Goal: Check status: Check status

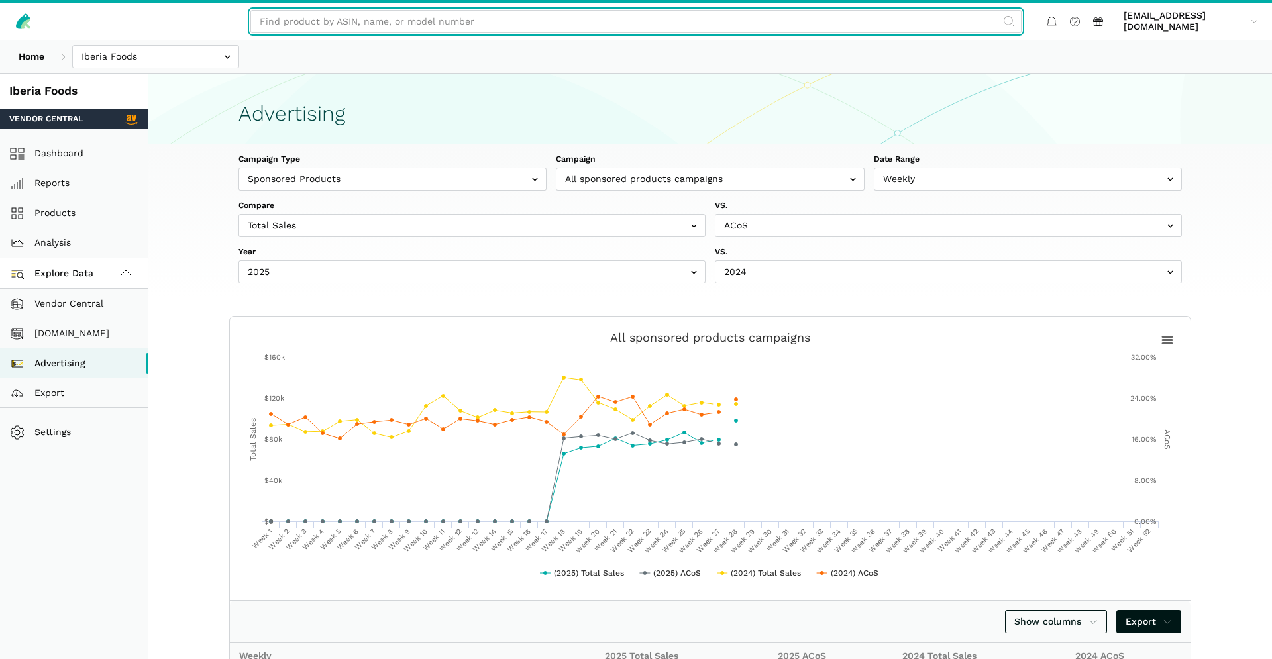
click at [463, 20] on input "text" at bounding box center [635, 21] width 771 height 23
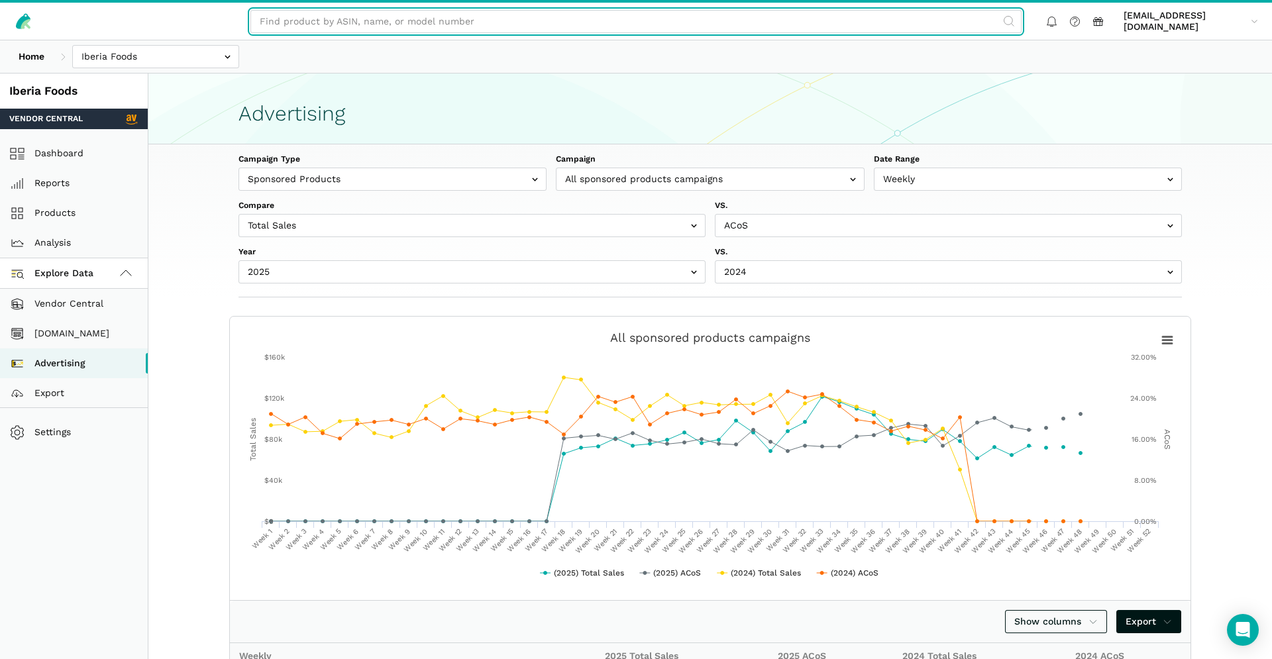
paste input "211094"
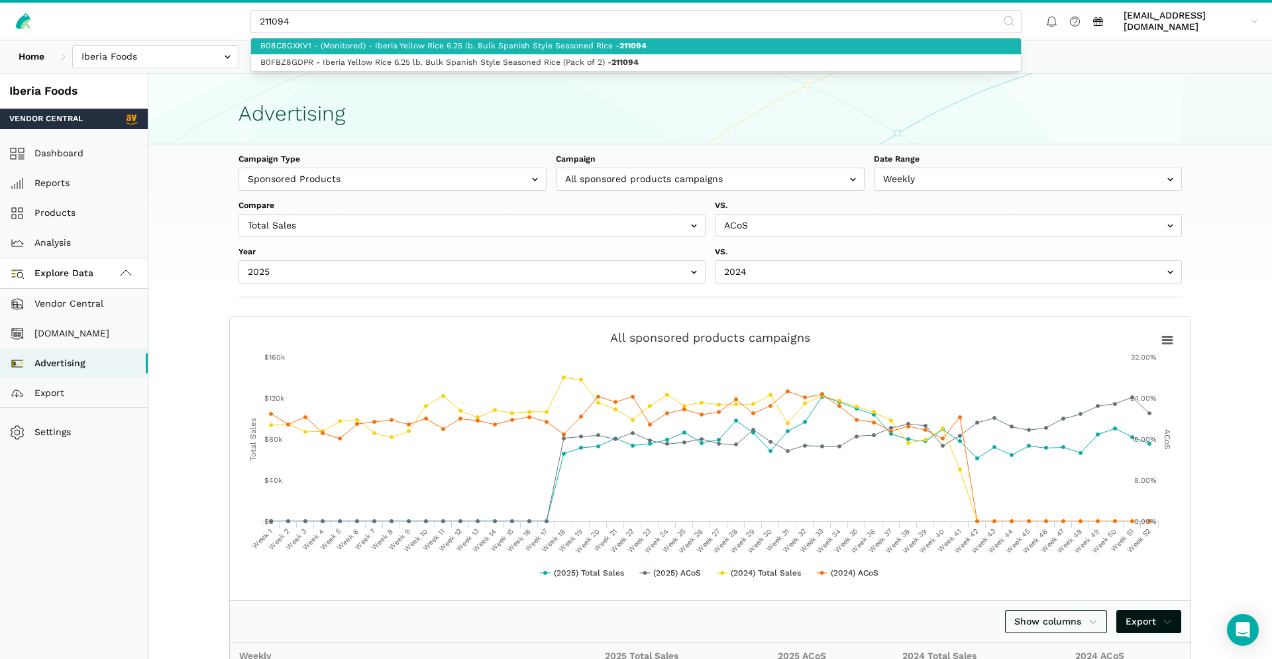
click at [710, 48] on link "B08C8GXKV1 - (Monitored) - Iberia Yellow Rice 6.25 lb. Bulk Spanish Style Seaso…" at bounding box center [636, 46] width 770 height 17
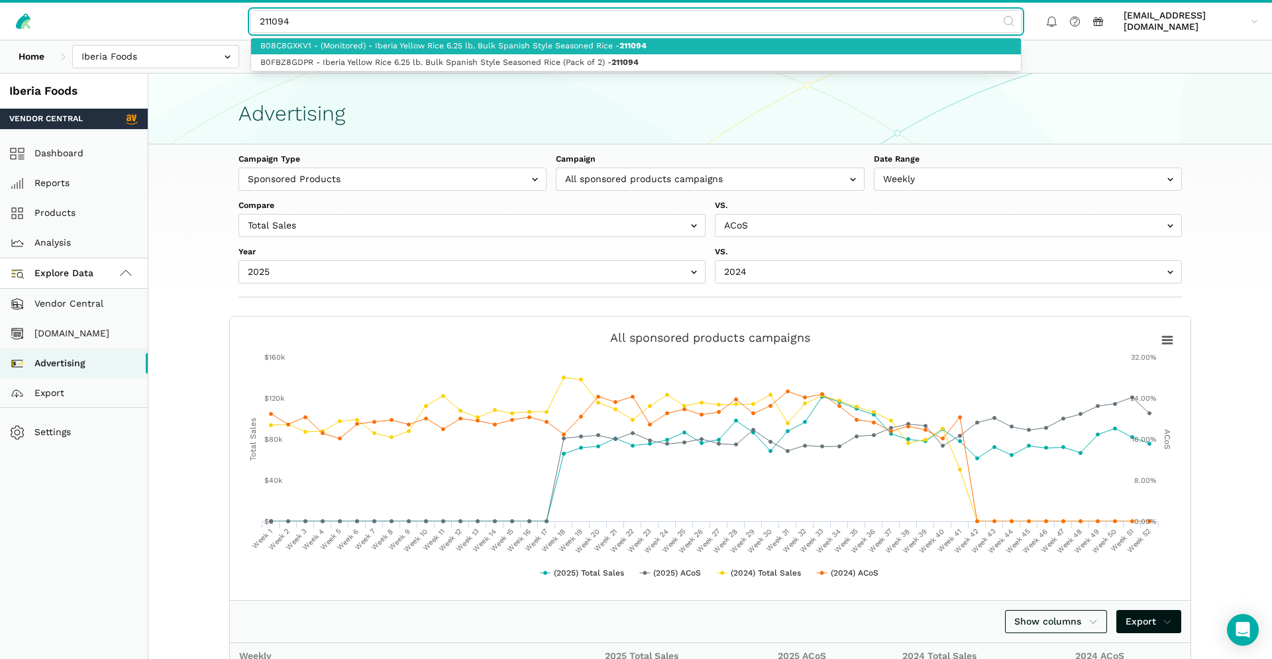
type input "B08C8GXKV1 - (Monitored) - Iberia Yellow Rice 6.25 lb. Bulk Spanish Style Seaso…"
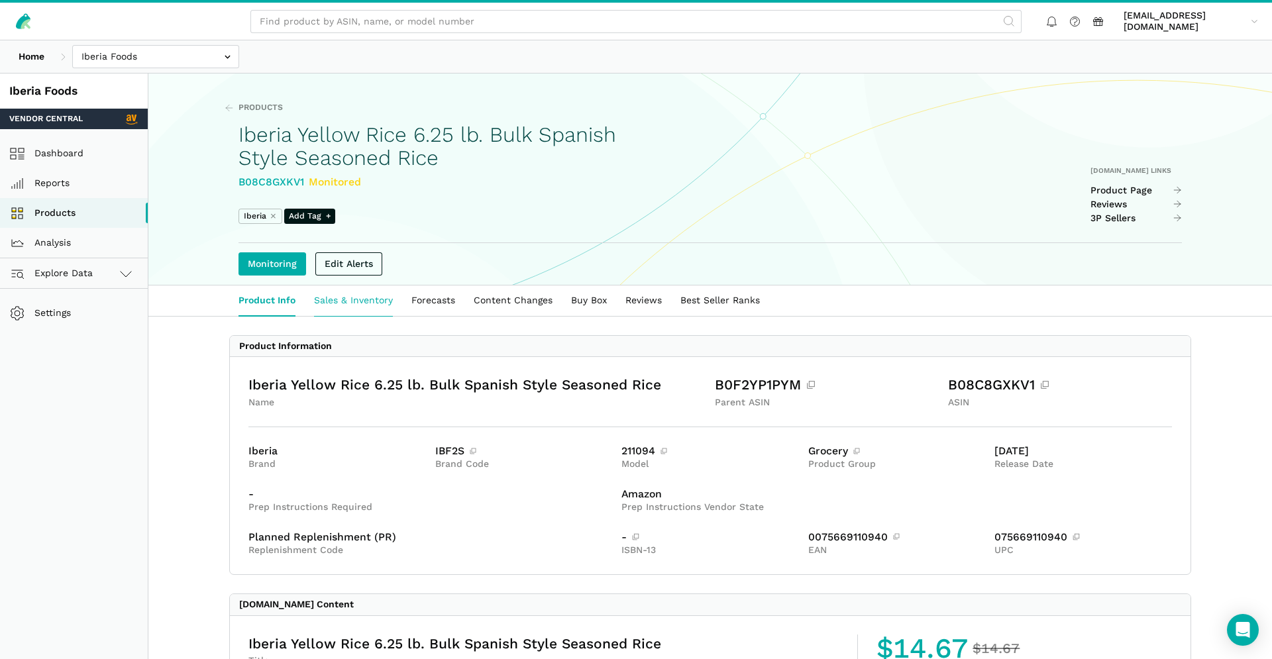
click at [372, 305] on link "Sales & Inventory" at bounding box center [353, 300] width 97 height 30
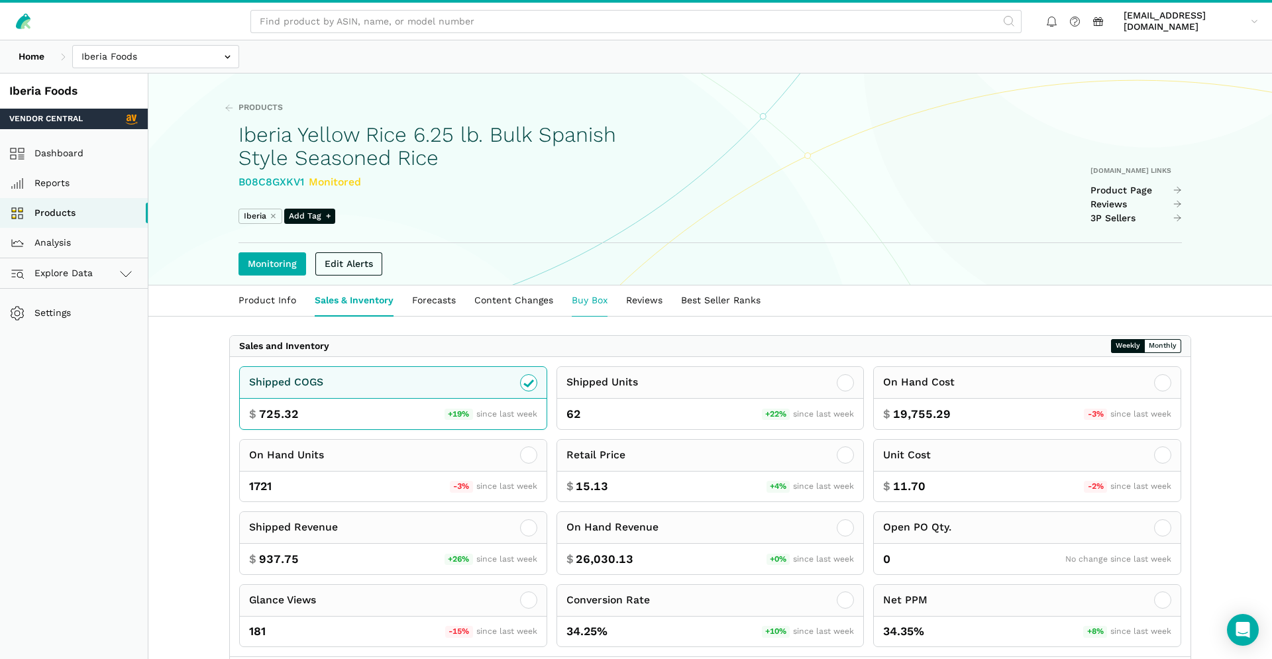
scroll to position [226, 0]
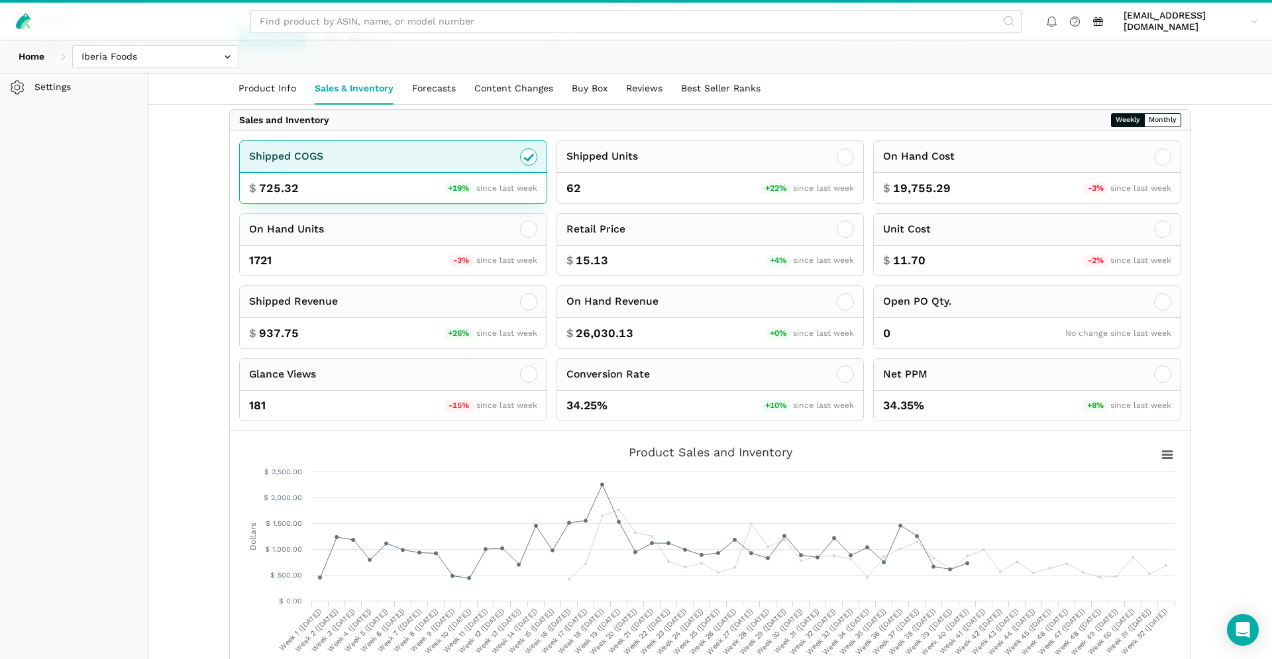
click at [536, 150] on div "Shipped COGS" at bounding box center [393, 157] width 307 height 32
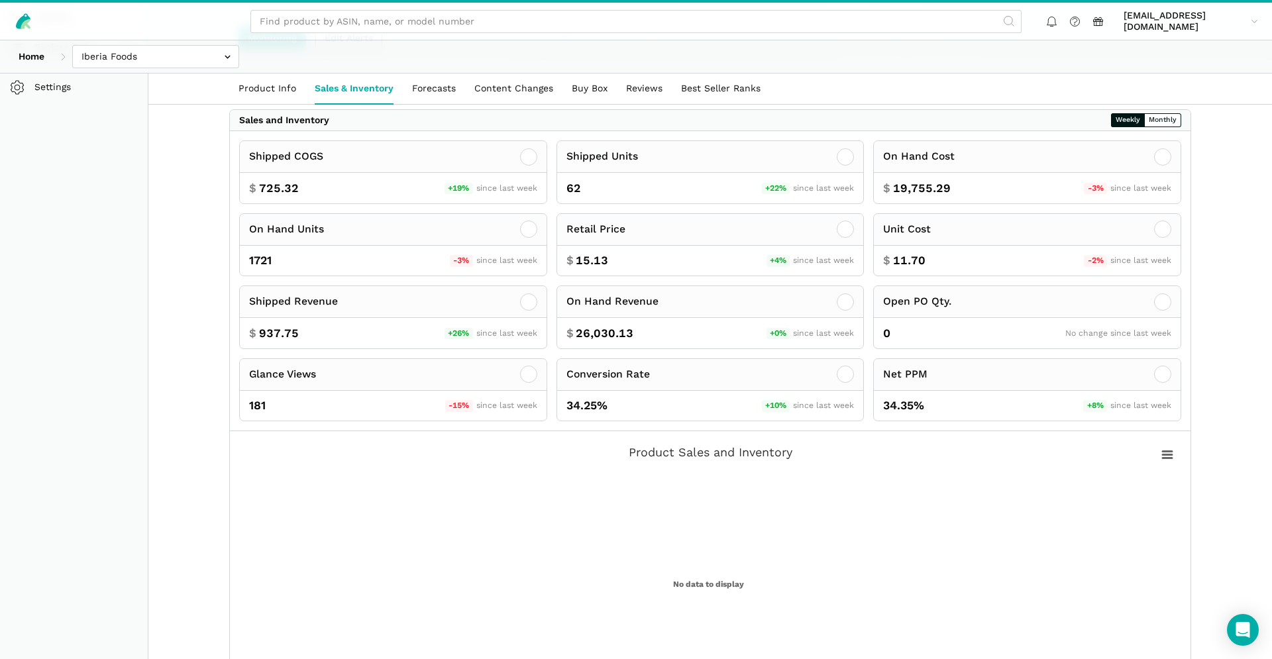
click at [1183, 119] on div "Sales and Inventory Weekly Monthly" at bounding box center [710, 120] width 960 height 21
click at [1175, 119] on button "Monthly" at bounding box center [1162, 120] width 37 height 14
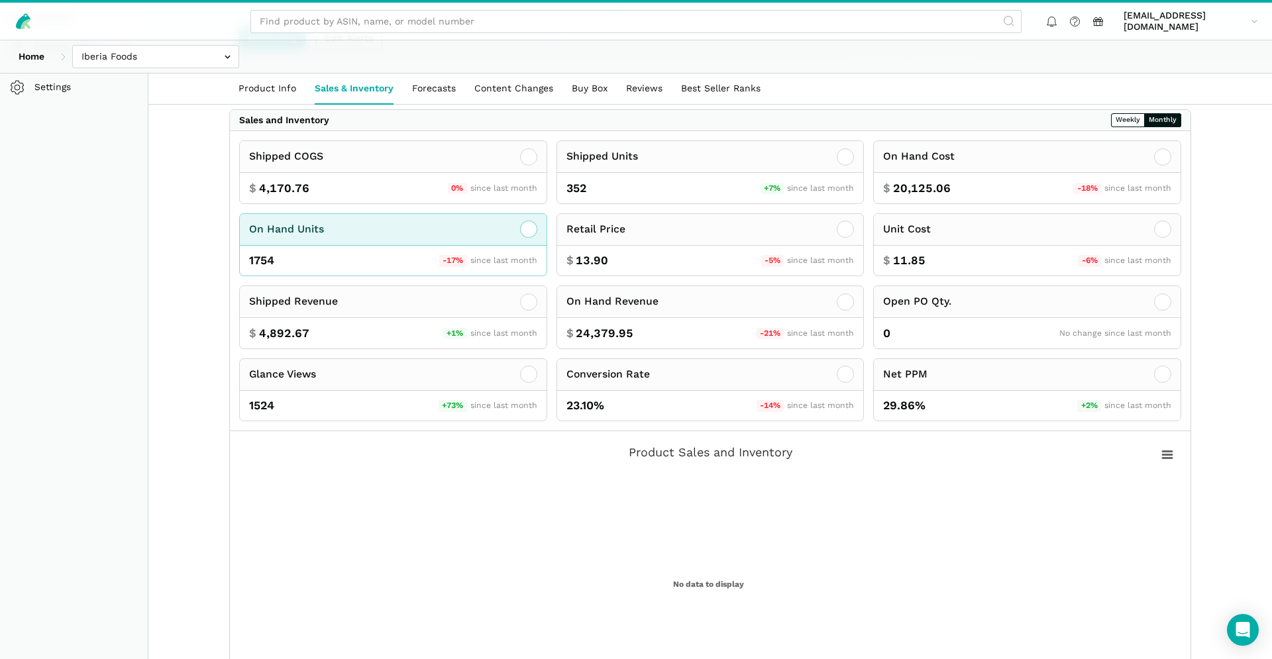
click at [392, 250] on div "1754 -17% since last month" at bounding box center [393, 261] width 307 height 30
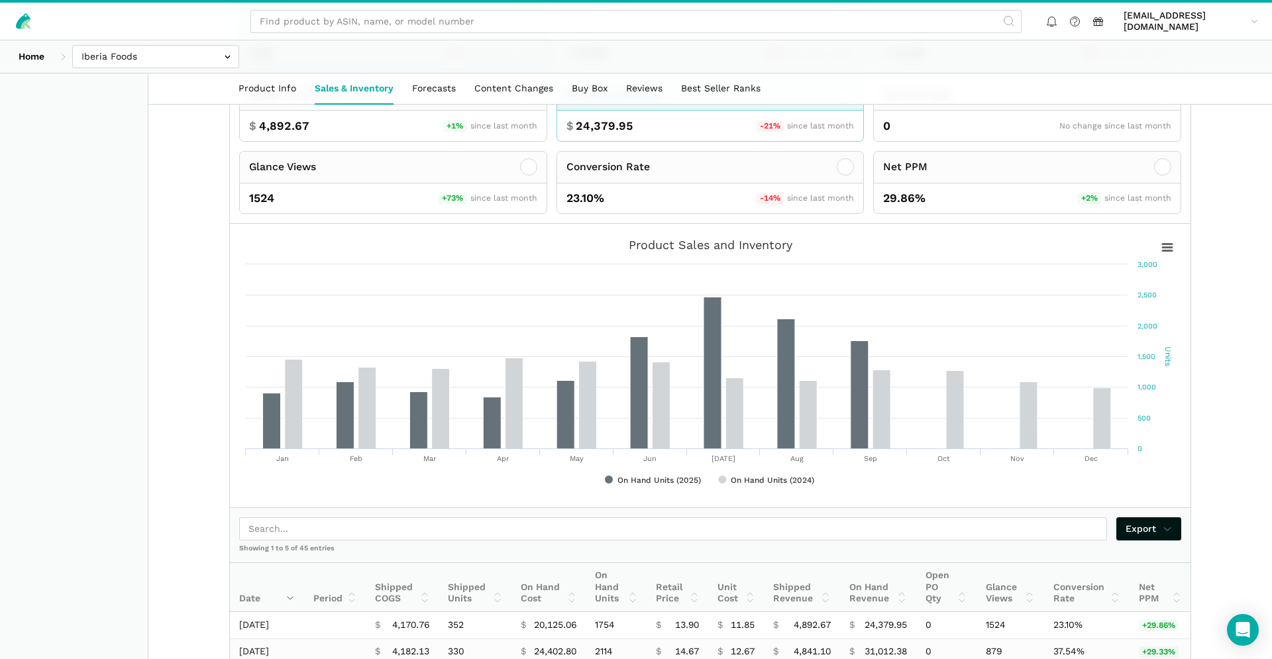
scroll to position [280, 0]
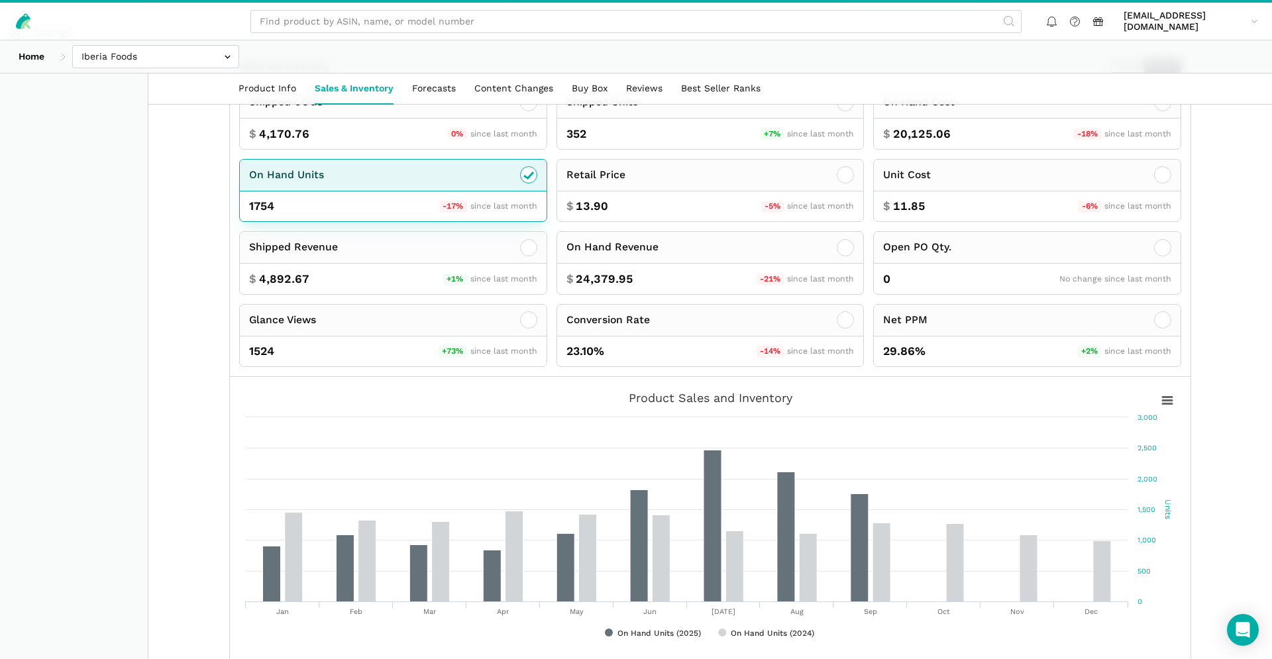
drag, startPoint x: 447, startPoint y: 177, endPoint x: 461, endPoint y: 185, distance: 16.0
click at [447, 177] on div "On Hand Units" at bounding box center [393, 176] width 307 height 32
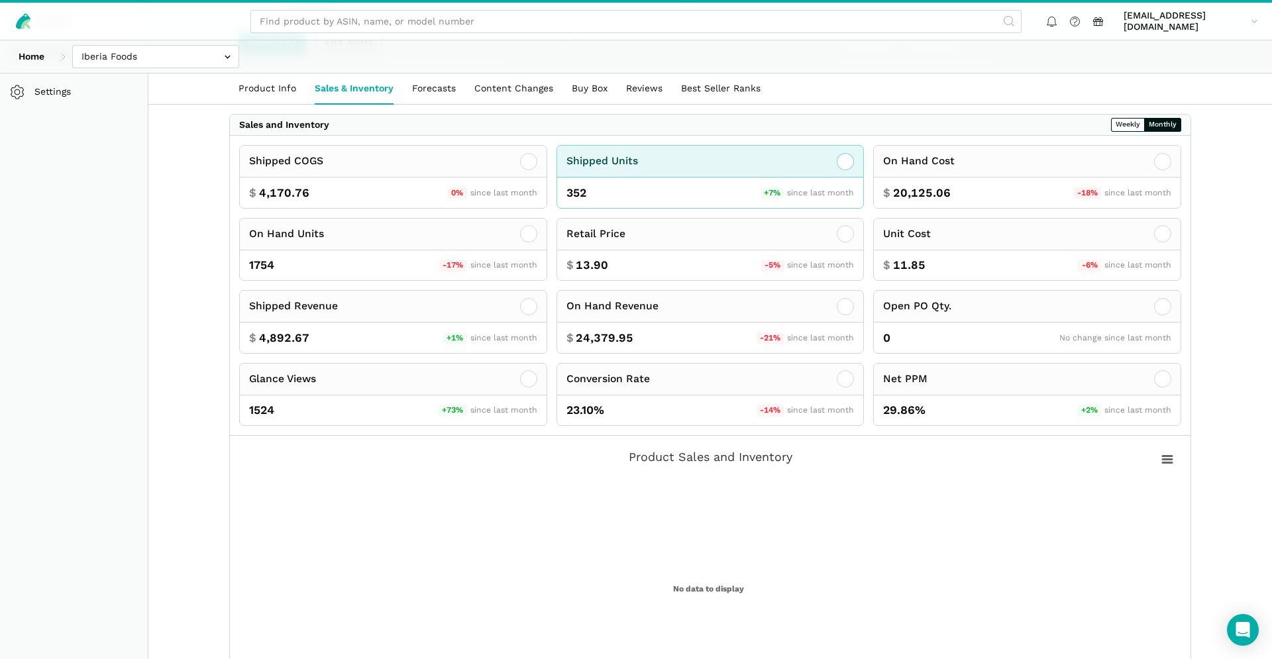
click at [688, 168] on div "Shipped Units" at bounding box center [710, 162] width 307 height 32
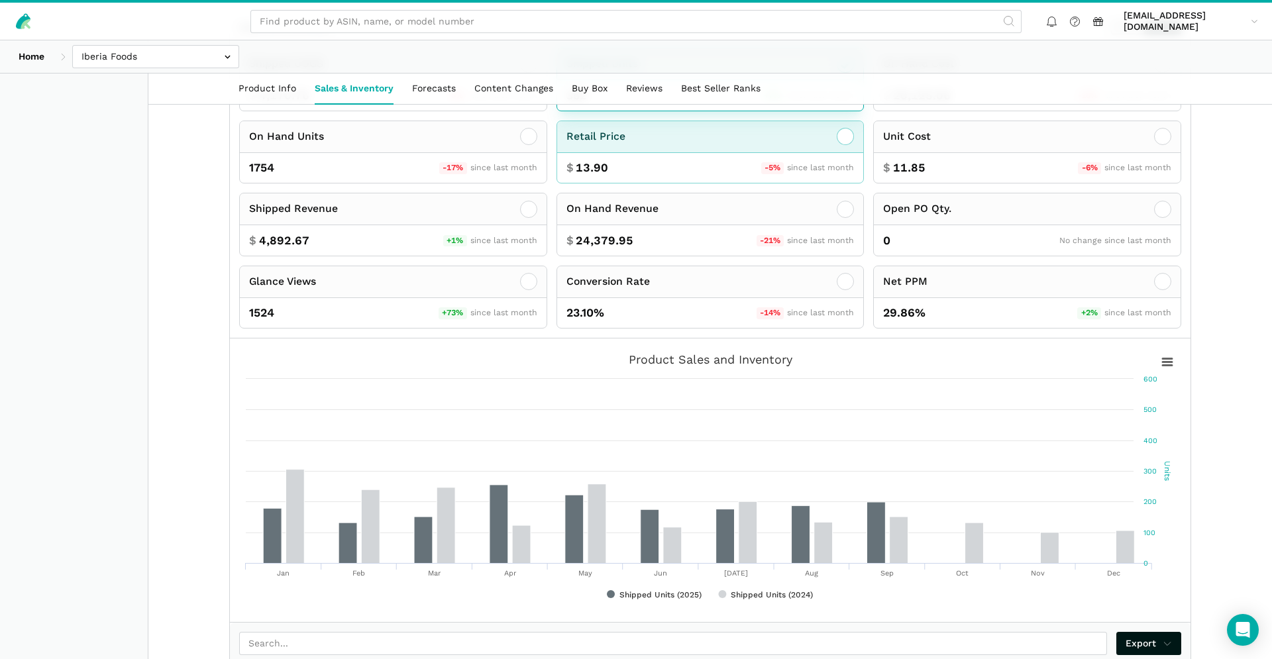
scroll to position [350, 0]
